Goal: Use online tool/utility: Utilize a website feature to perform a specific function

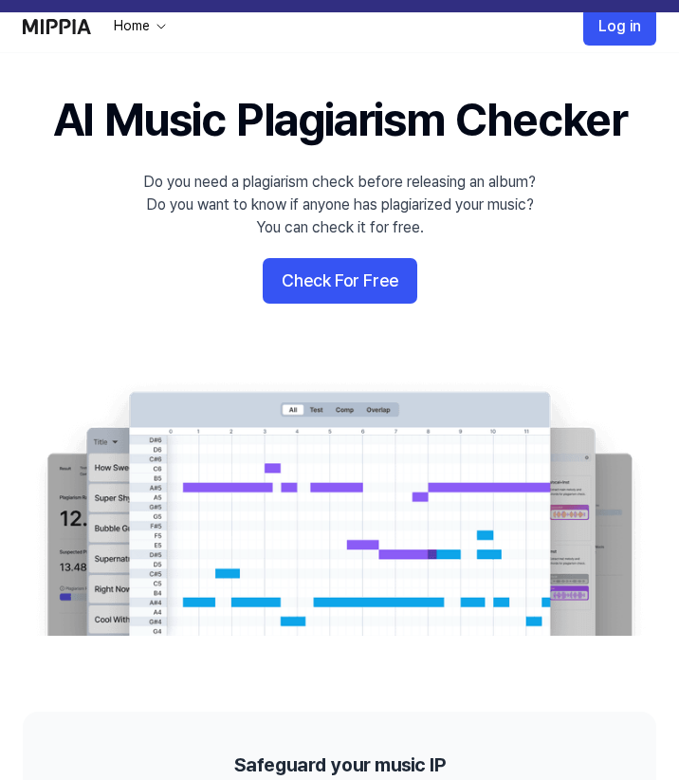
scroll to position [102, 0]
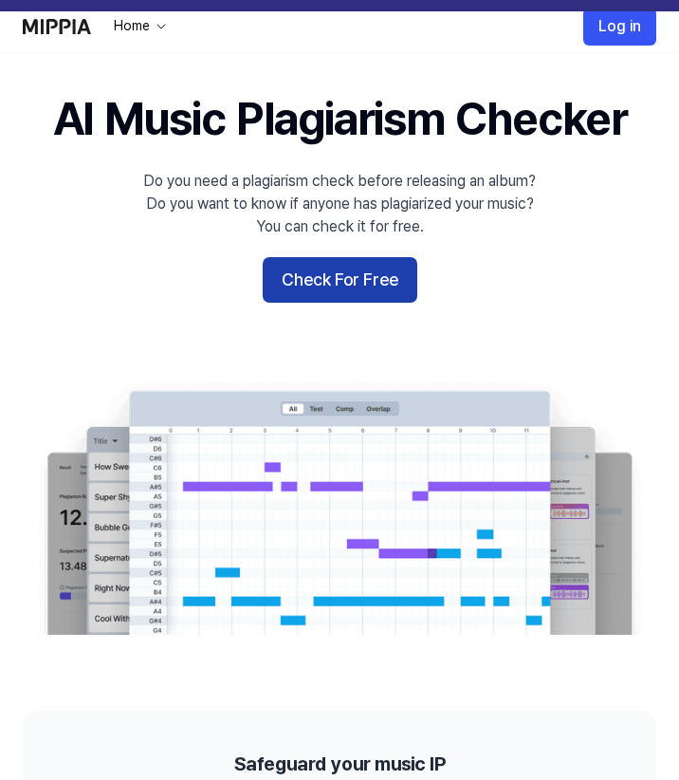
click at [359, 295] on button "Check For Free" at bounding box center [340, 280] width 155 height 46
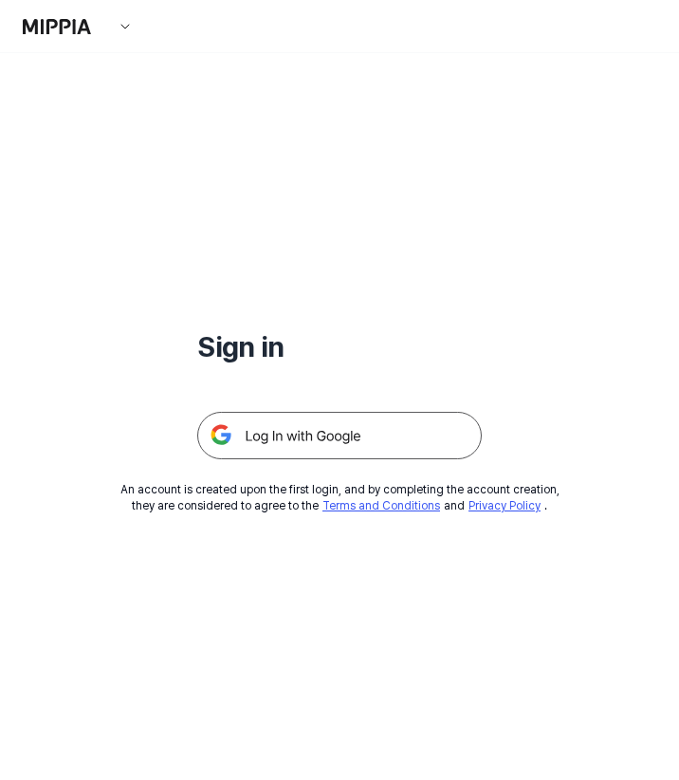
click at [392, 434] on img at bounding box center [339, 435] width 285 height 47
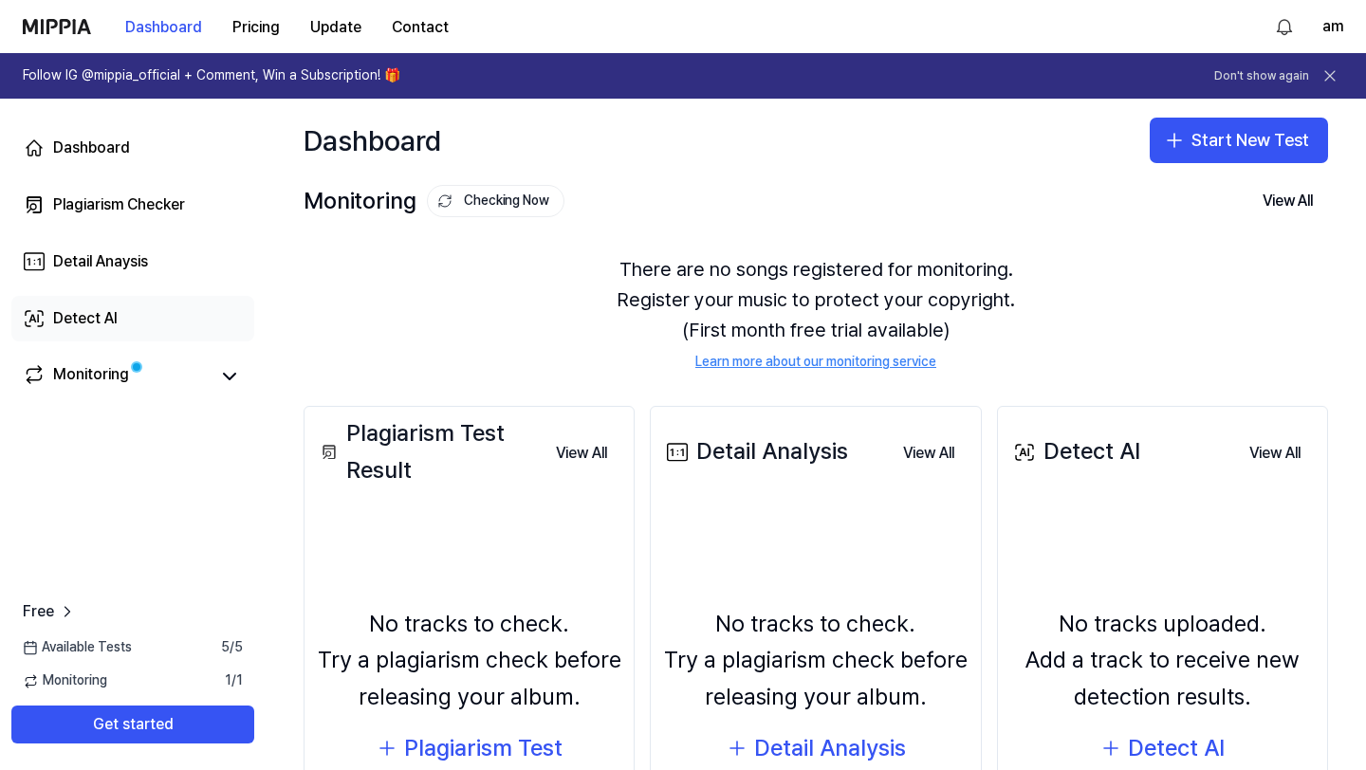
click at [138, 323] on link "Detect AI" at bounding box center [132, 319] width 243 height 46
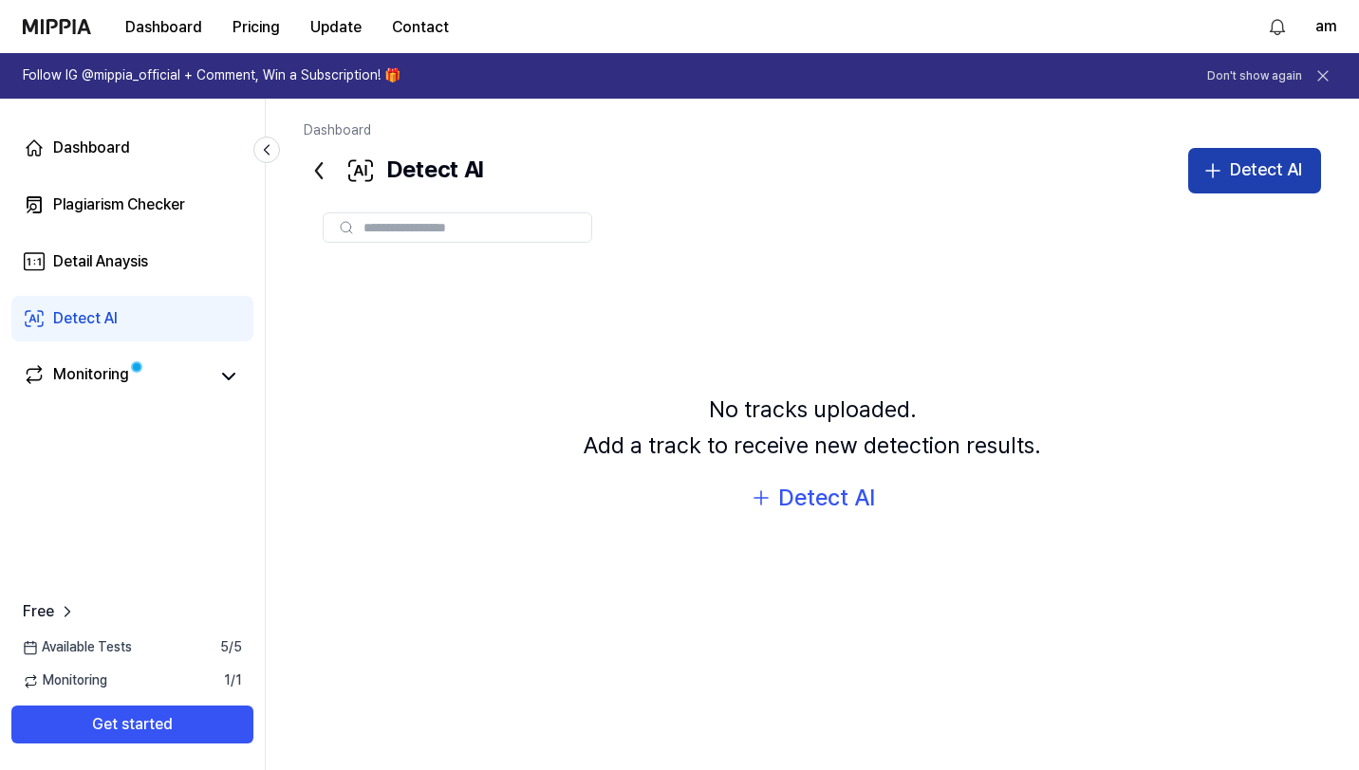
click at [678, 176] on icon "button" at bounding box center [1212, 170] width 23 height 23
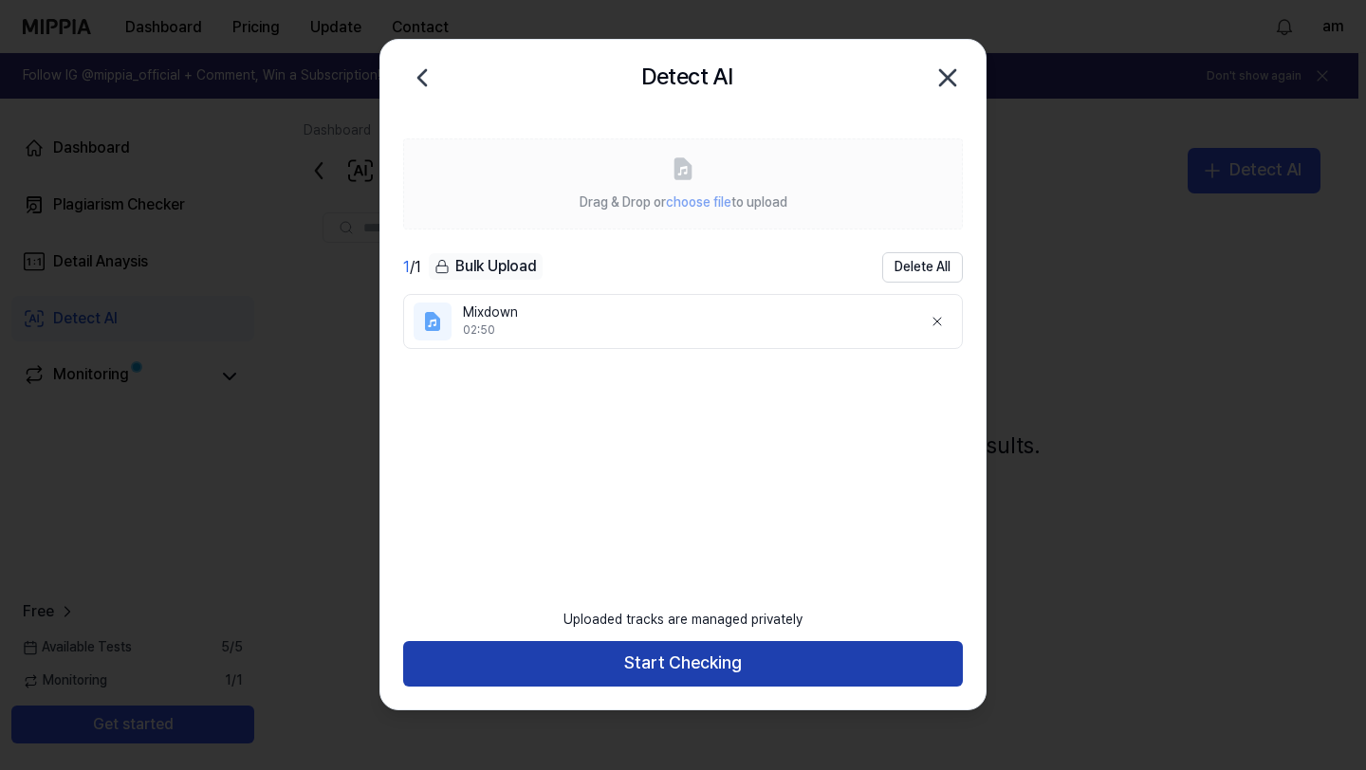
click at [678, 675] on button "Start Checking" at bounding box center [683, 664] width 560 height 46
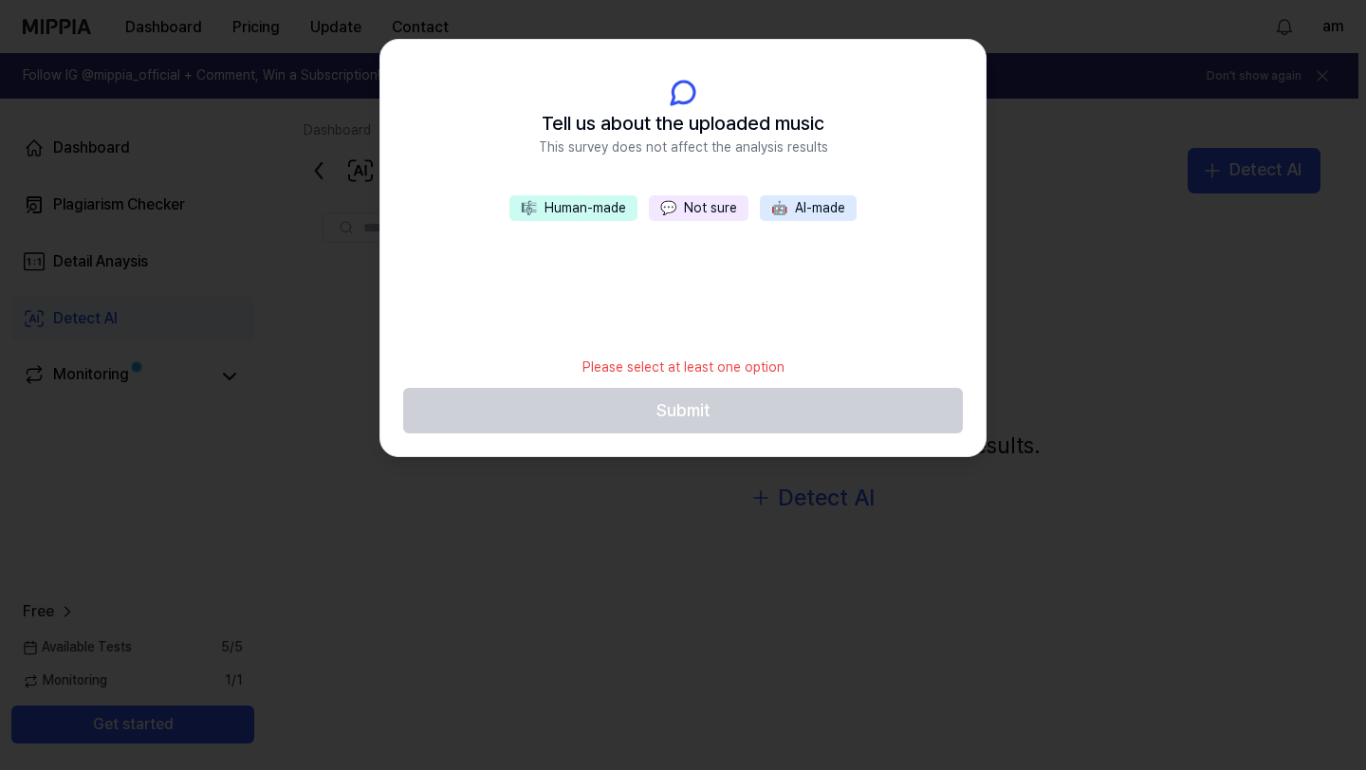
click at [675, 673] on div at bounding box center [683, 385] width 1366 height 770
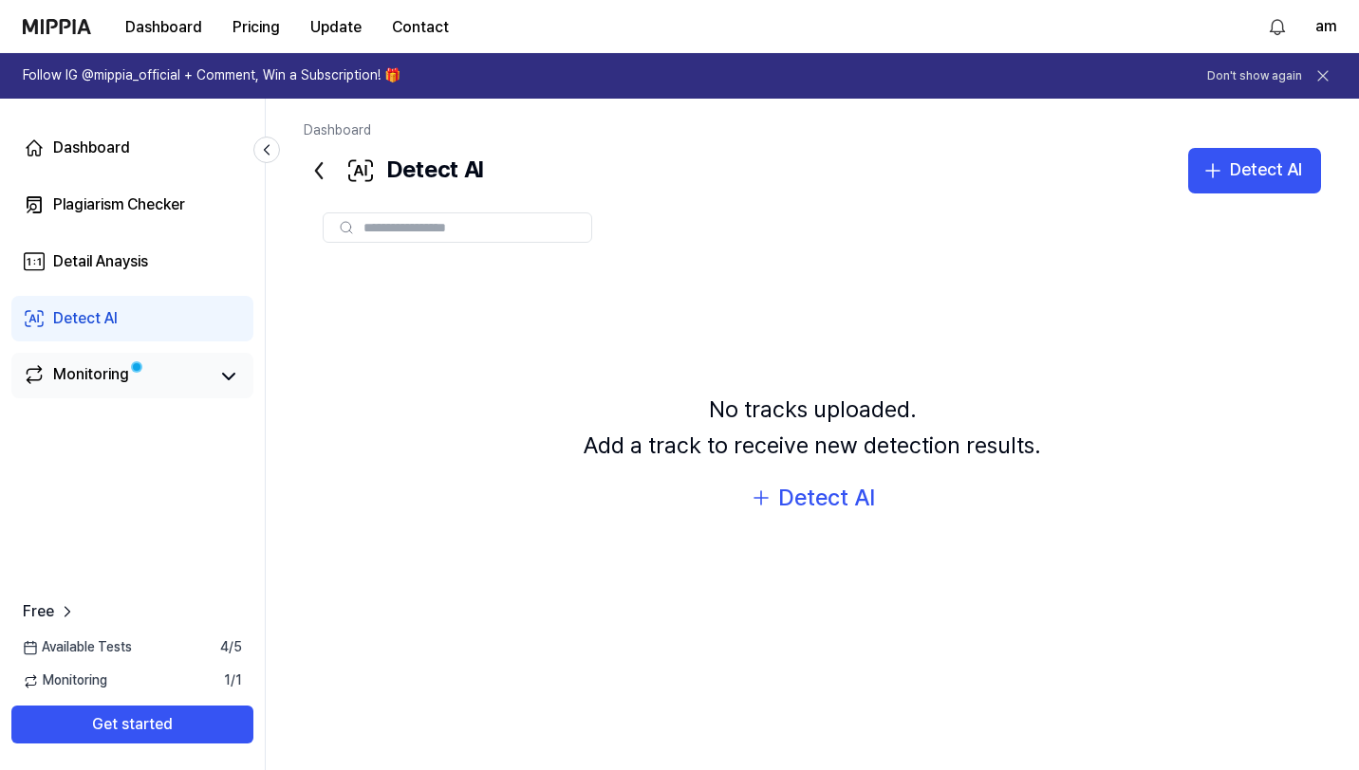
click at [120, 387] on div "Monitoring" at bounding box center [91, 376] width 76 height 27
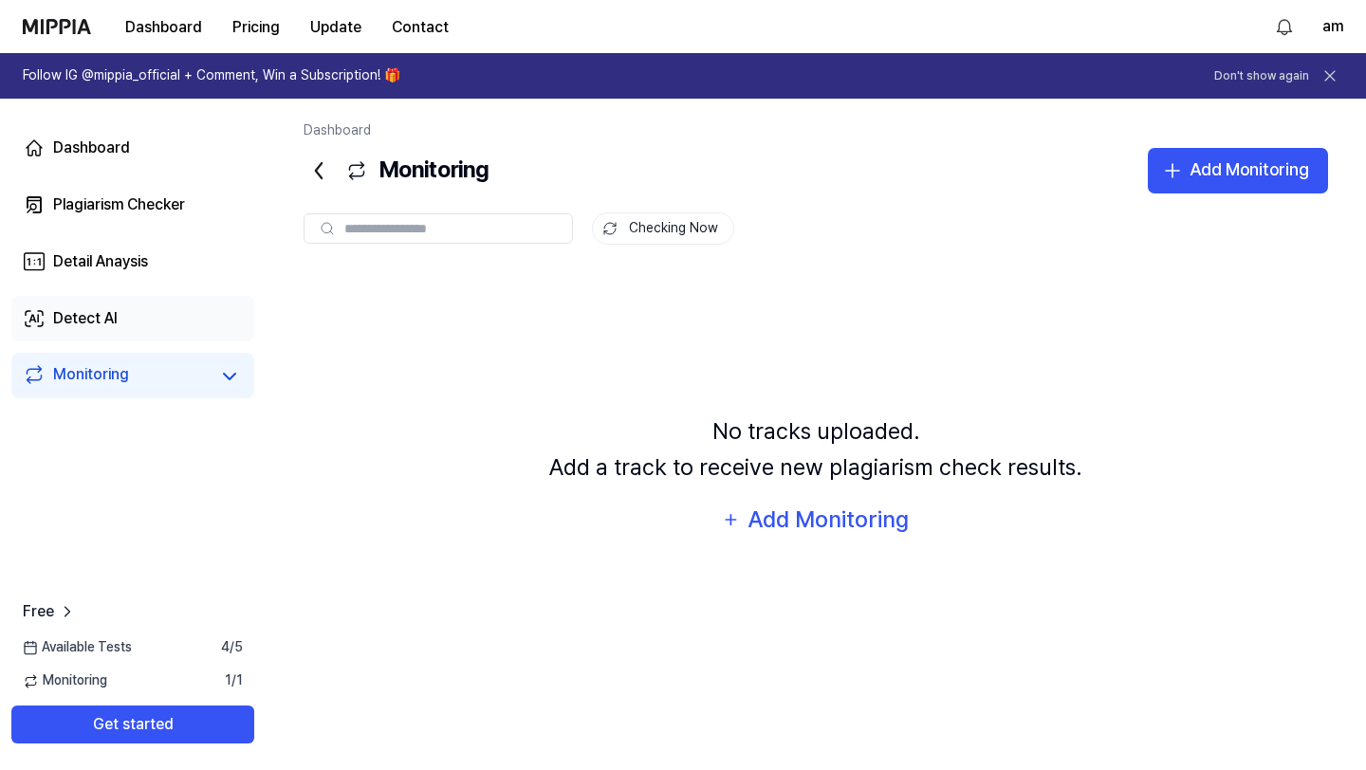
click at [159, 311] on link "Detect AI" at bounding box center [132, 319] width 243 height 46
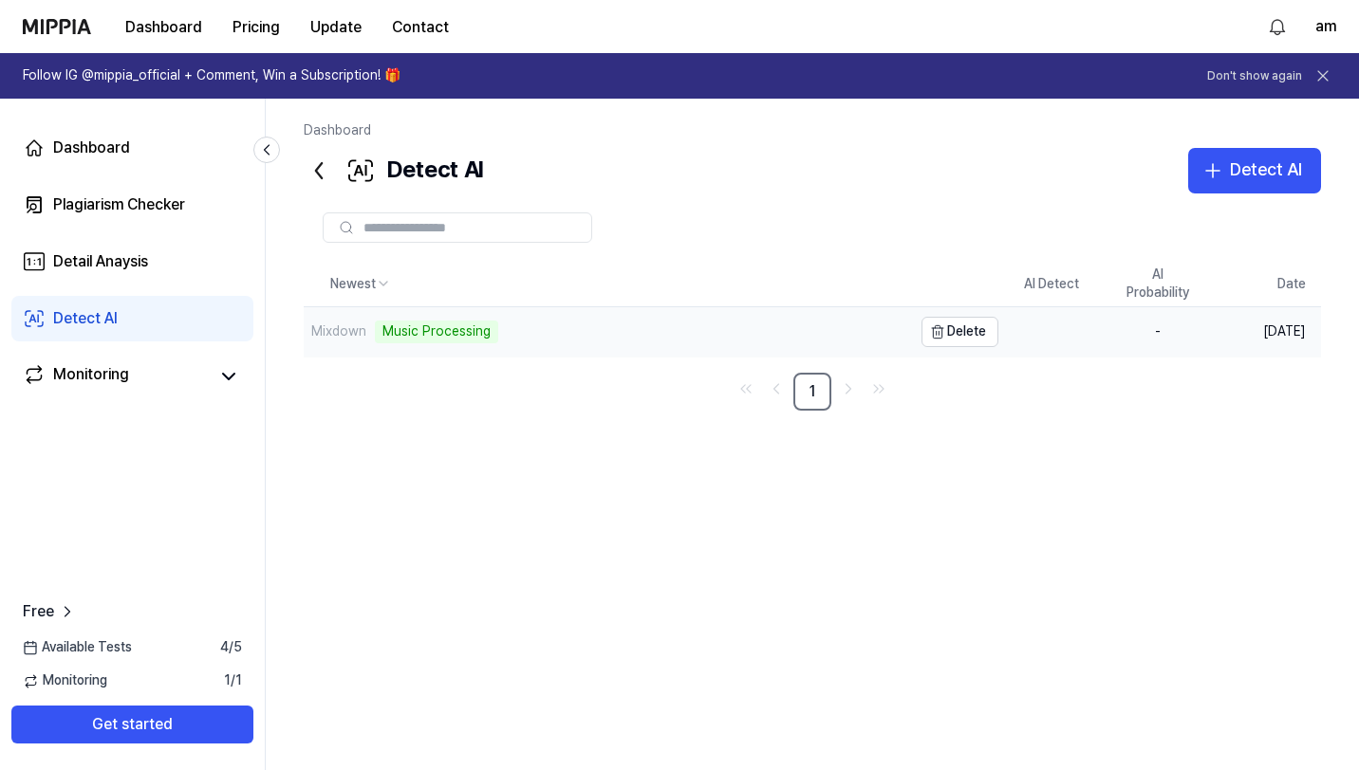
click at [676, 345] on div "Mixdown Music Processing" at bounding box center [608, 331] width 608 height 49
click at [457, 327] on div "Music Processing" at bounding box center [436, 332] width 123 height 23
click at [678, 341] on div "Mixdown Music Processing" at bounding box center [608, 331] width 608 height 49
click at [678, 291] on th "AI Probability" at bounding box center [1157, 285] width 106 height 46
click at [678, 338] on td "-" at bounding box center [1157, 332] width 106 height 50
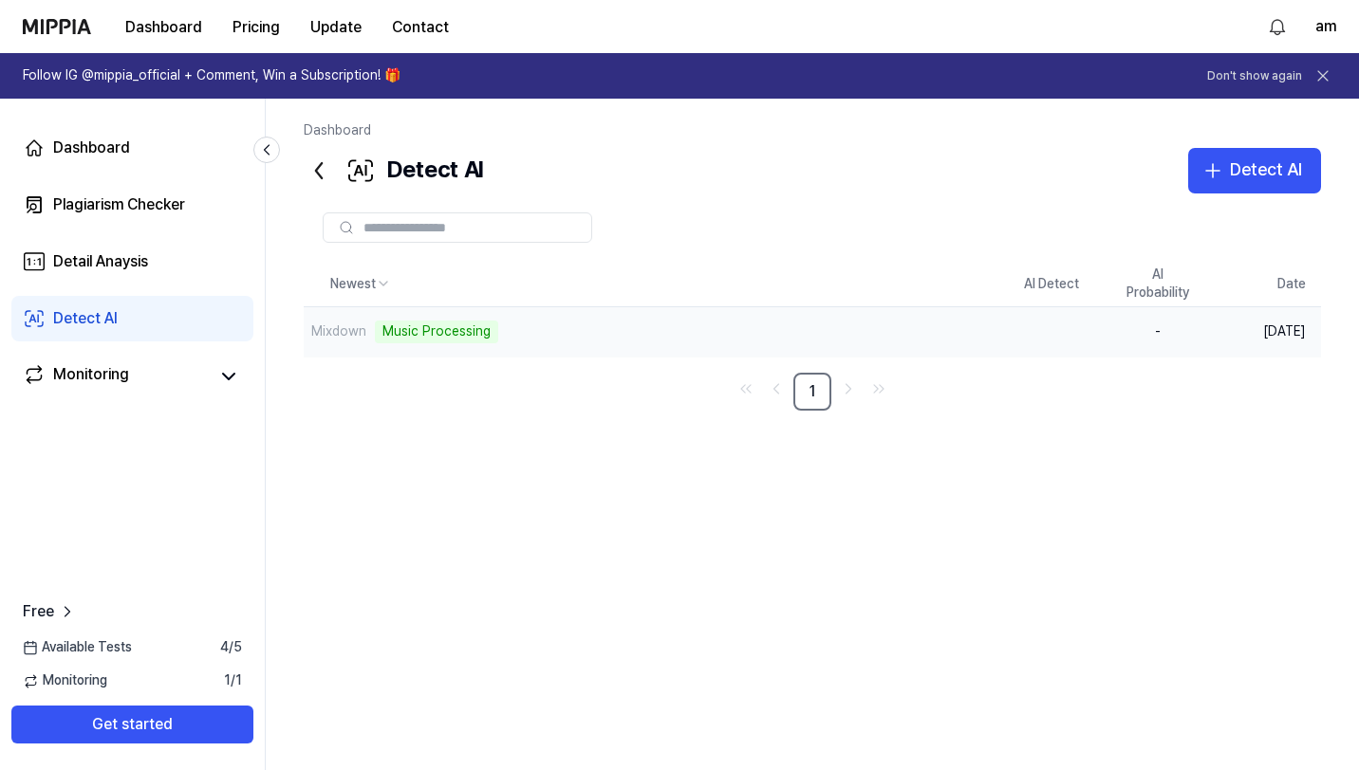
click at [678, 338] on td "-" at bounding box center [1157, 332] width 106 height 50
click at [472, 331] on div "Music Processing" at bounding box center [436, 332] width 123 height 23
click at [678, 334] on button "Delete" at bounding box center [959, 332] width 77 height 30
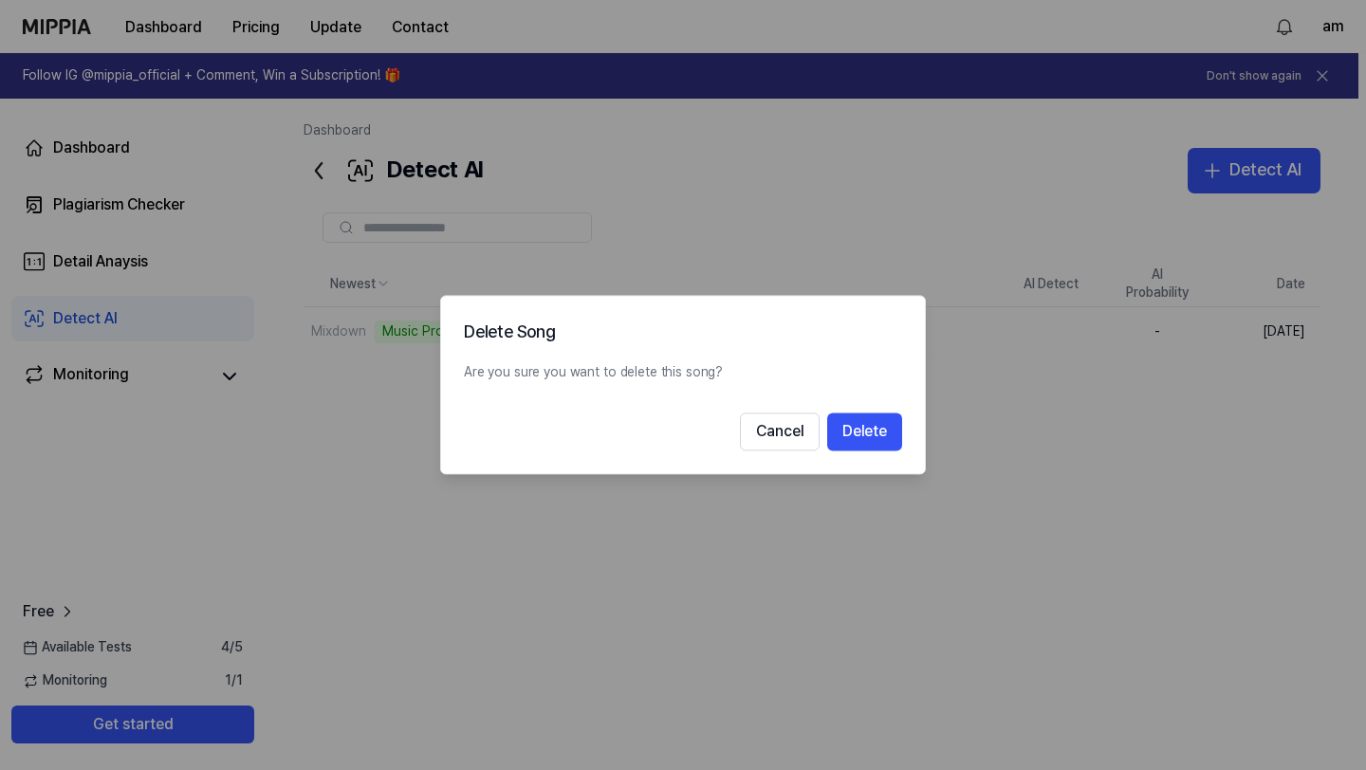
click at [678, 409] on div "Delete Song Are you sure you want to delete this song? Cancel Delete" at bounding box center [683, 384] width 486 height 179
click at [678, 427] on button "Delete" at bounding box center [864, 433] width 75 height 38
